Goal: Find specific page/section: Find specific page/section

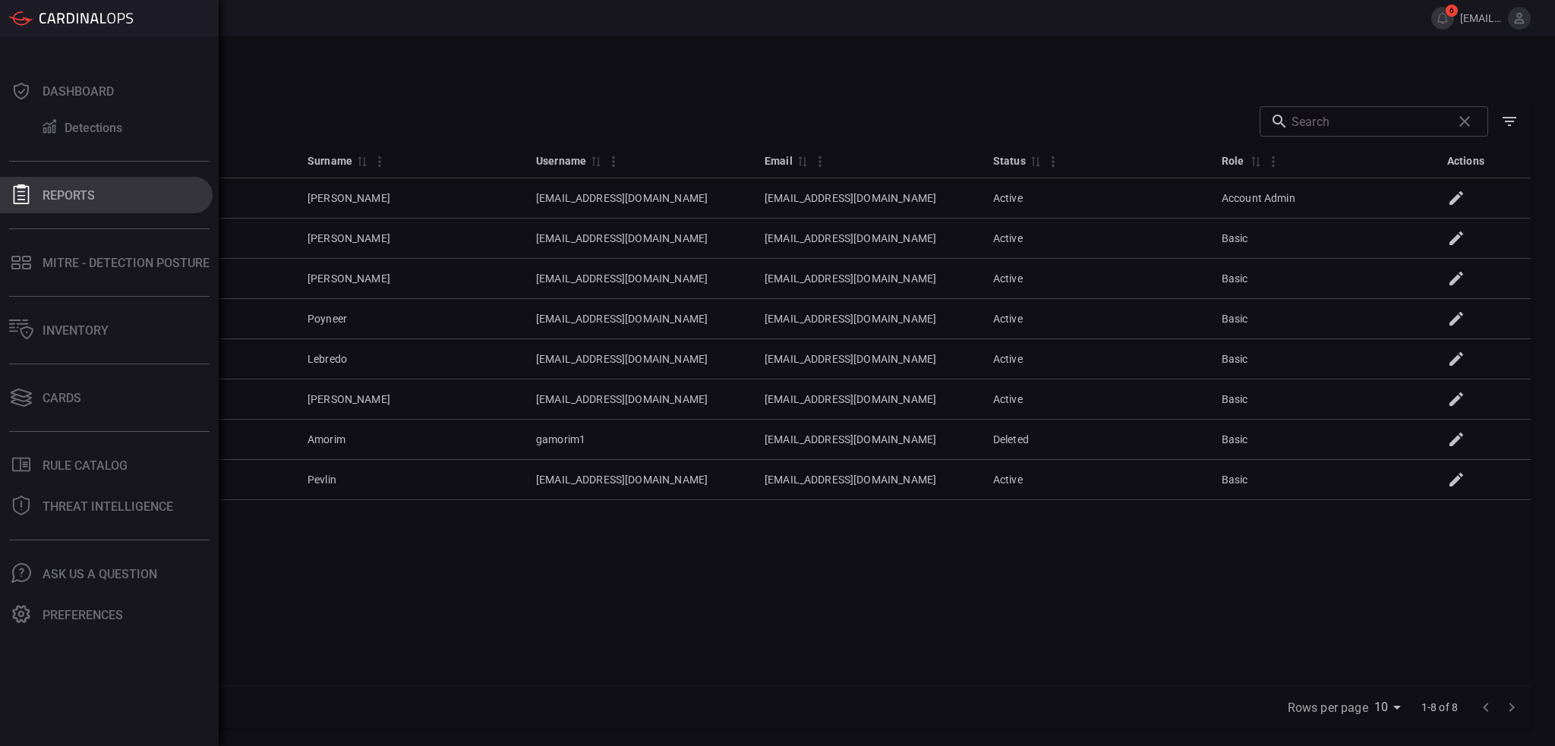
click at [59, 195] on div "Reports" at bounding box center [69, 195] width 52 height 14
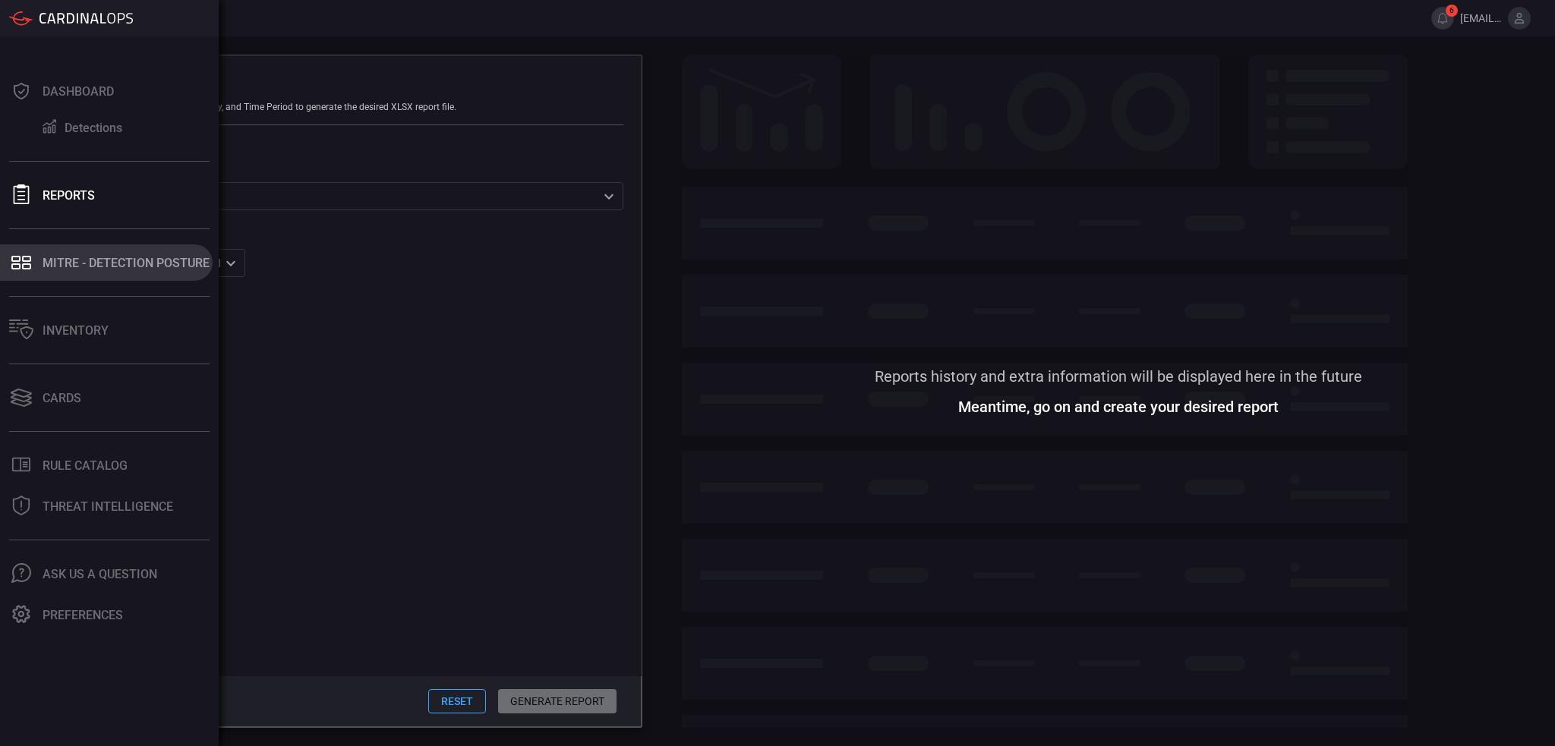
click at [68, 269] on div "MITRE - Detection Posture" at bounding box center [126, 263] width 167 height 14
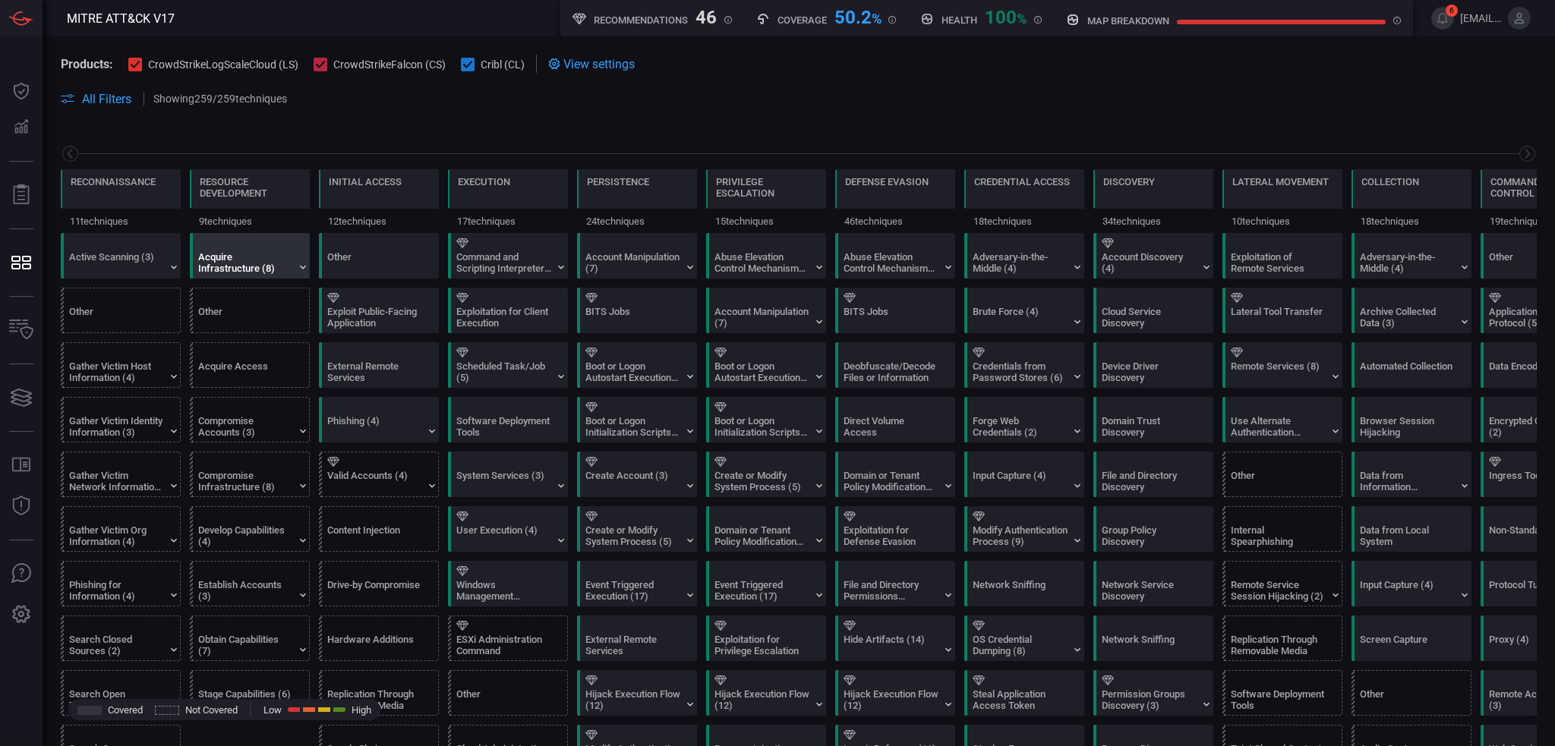
scroll to position [0, 199]
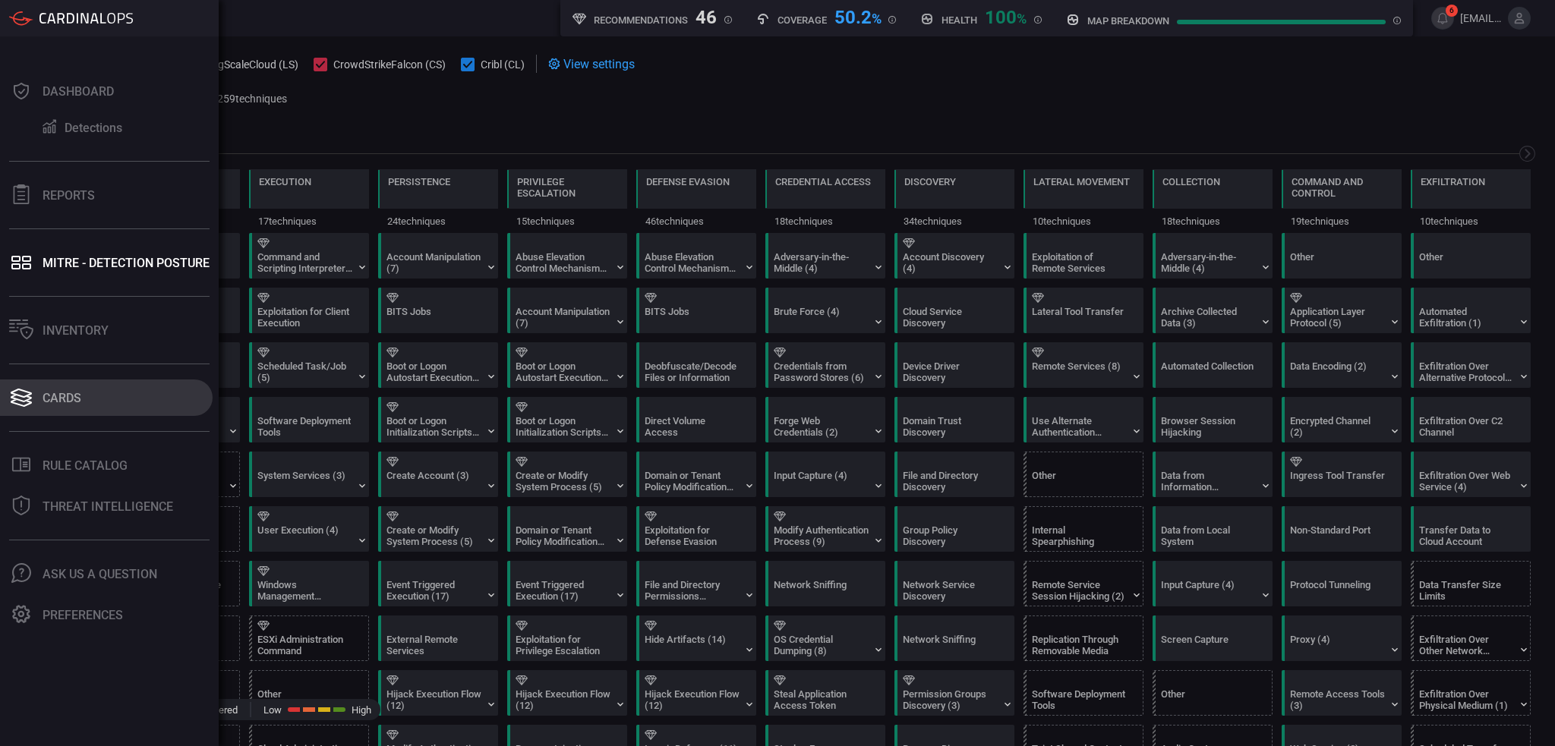
click at [66, 402] on div "Cards" at bounding box center [62, 398] width 39 height 14
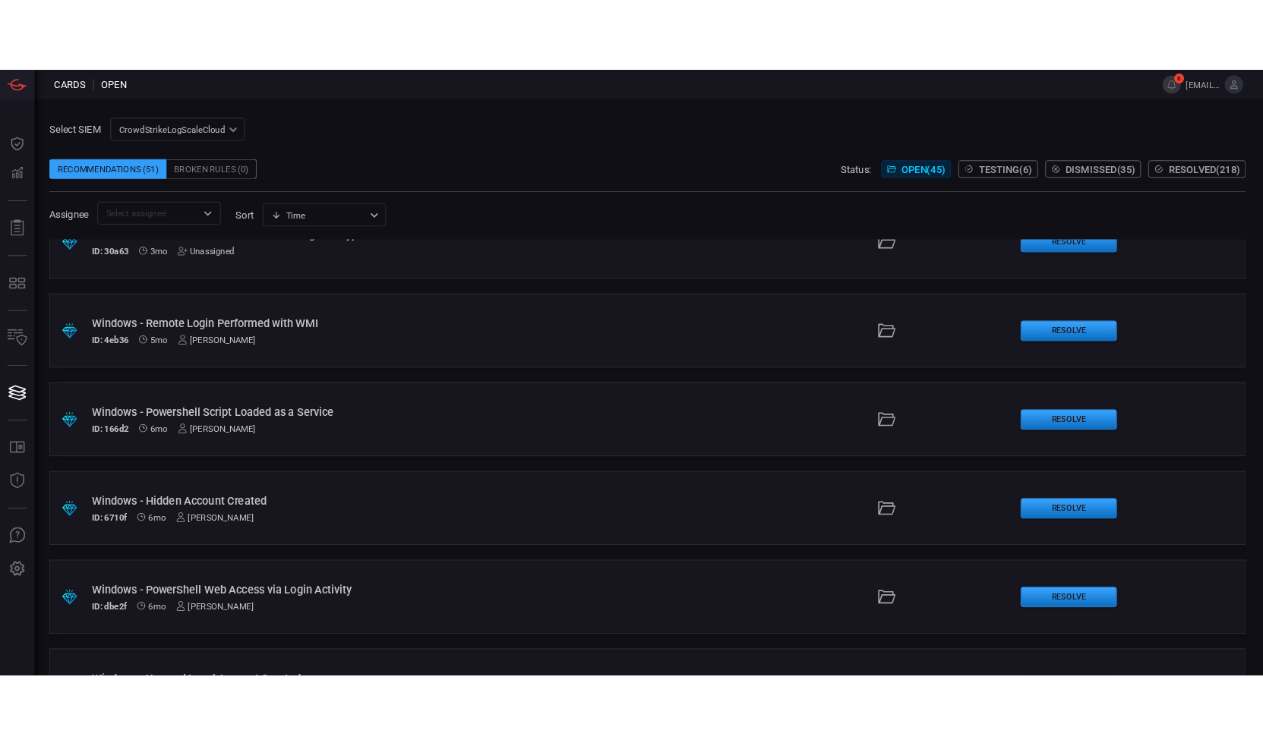
scroll to position [4383, 0]
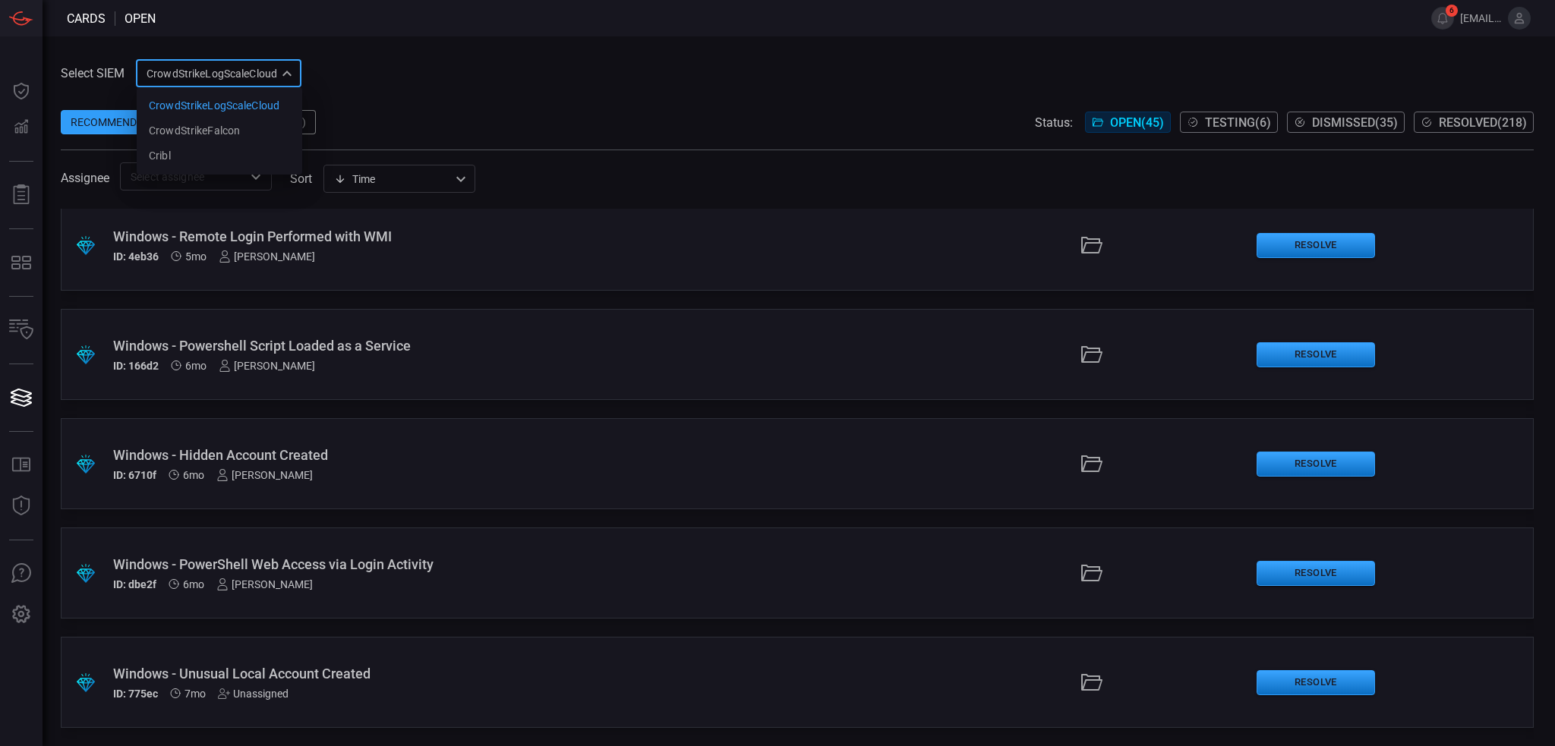
click at [289, 62] on div "CrowdStrikeLogScaleCloud 78f20ec8-c797-40bc-8367-483aa705ff6d CrowdStrikeLogSca…" at bounding box center [219, 73] width 166 height 28
click at [160, 160] on div "Cribl" at bounding box center [160, 156] width 22 height 16
